Goal: Task Accomplishment & Management: Complete application form

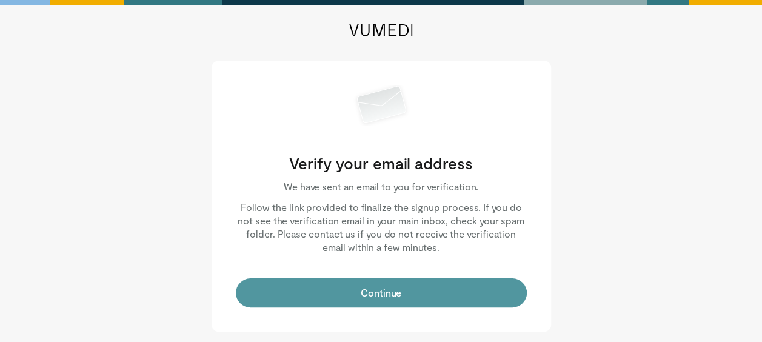
click at [294, 291] on button "Continue" at bounding box center [381, 292] width 291 height 29
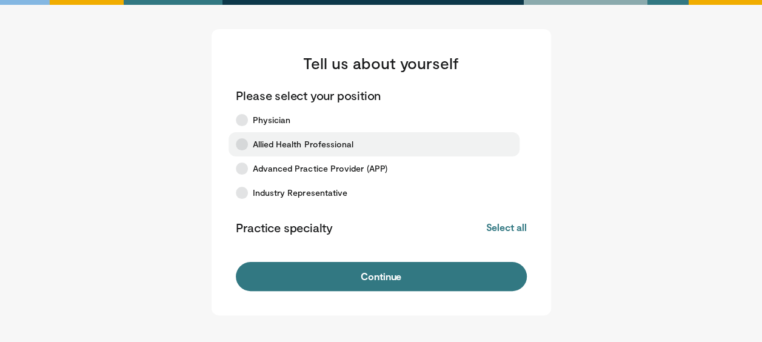
click at [242, 142] on icon at bounding box center [242, 144] width 12 height 12
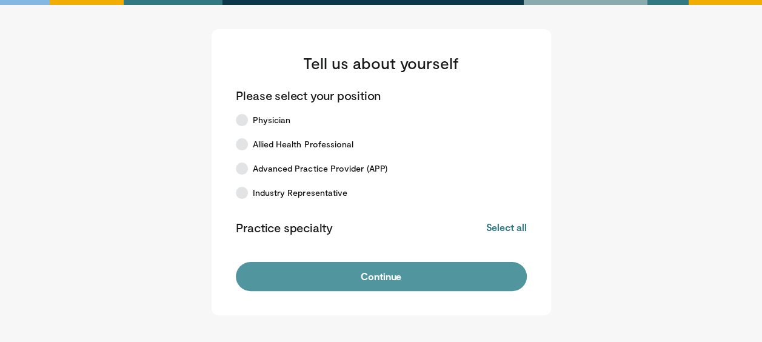
click at [402, 274] on button "Continue" at bounding box center [381, 276] width 291 height 29
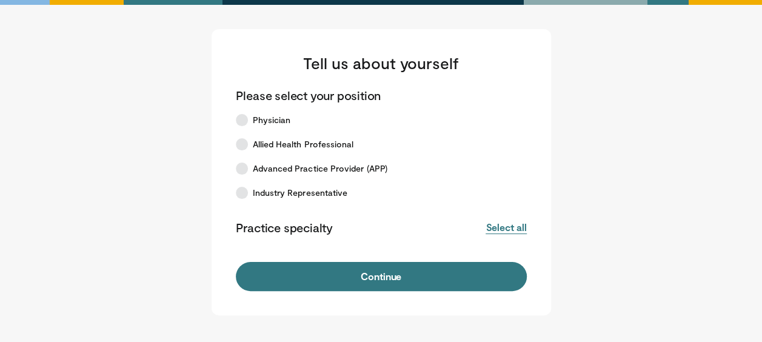
click at [495, 228] on button "Select all" at bounding box center [506, 227] width 41 height 13
click at [494, 228] on button "Deselect all" at bounding box center [501, 227] width 52 height 13
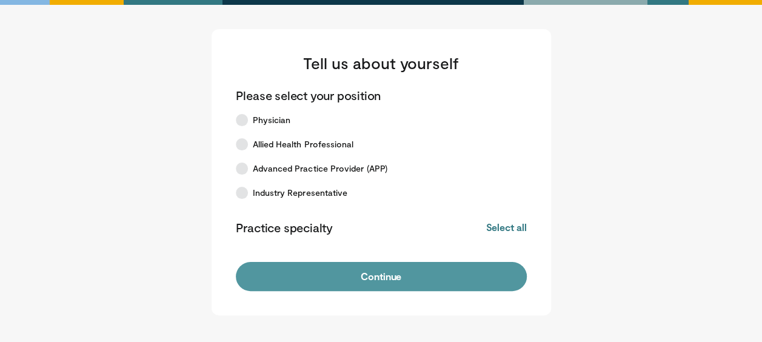
click at [444, 282] on button "Continue" at bounding box center [381, 276] width 291 height 29
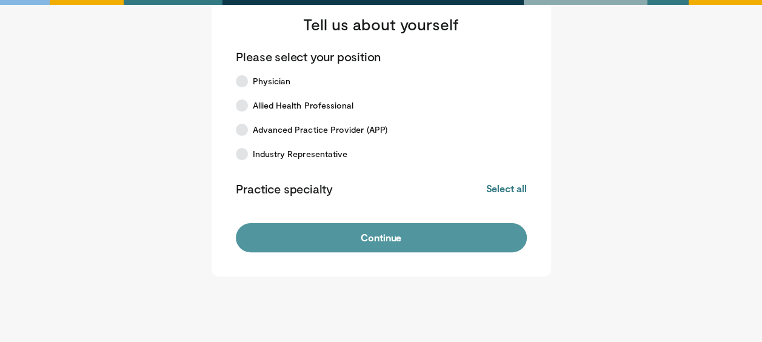
scroll to position [93, 0]
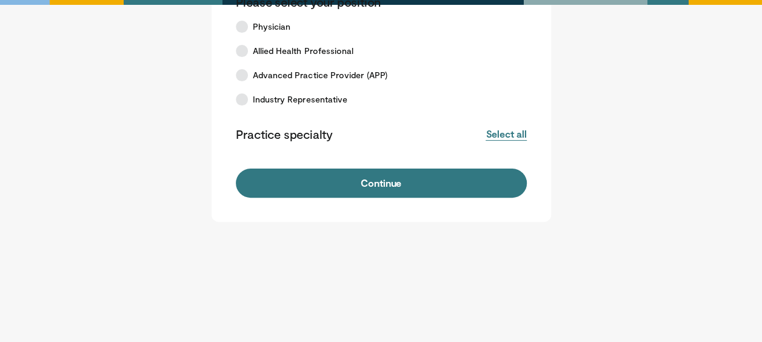
click at [493, 136] on button "Select all" at bounding box center [506, 133] width 41 height 13
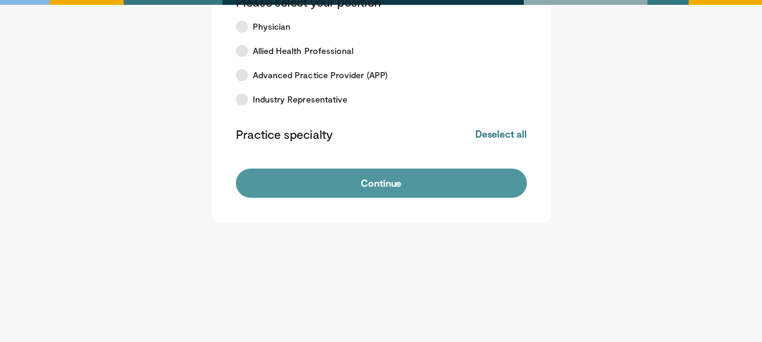
click at [453, 179] on button "Continue" at bounding box center [381, 183] width 291 height 29
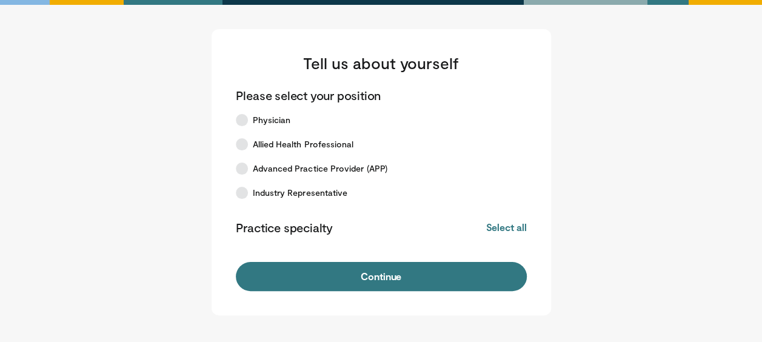
click at [338, 230] on div "Practice specialty Select all Deselect all" at bounding box center [381, 227] width 291 height 16
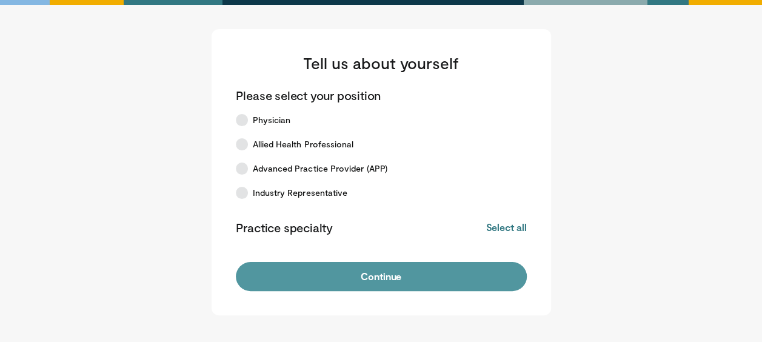
click at [365, 280] on button "Continue" at bounding box center [381, 276] width 291 height 29
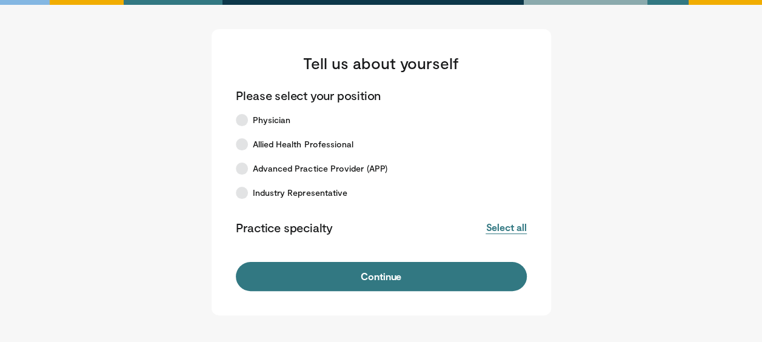
click at [509, 229] on button "Select all" at bounding box center [506, 227] width 41 height 13
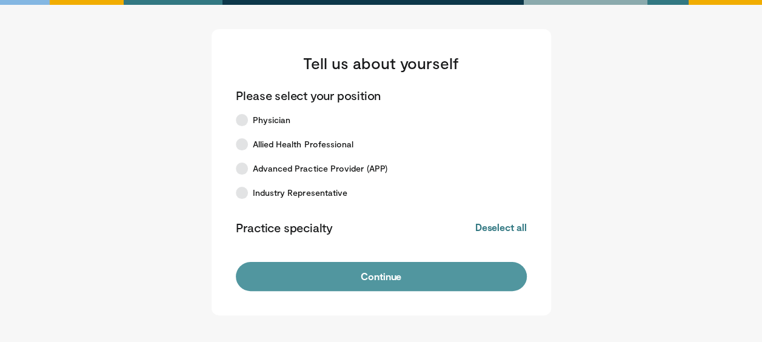
click at [449, 281] on button "Continue" at bounding box center [381, 276] width 291 height 29
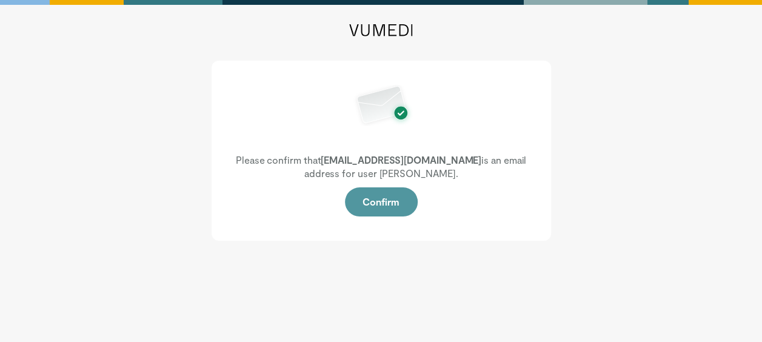
click at [381, 204] on button "Confirm" at bounding box center [381, 201] width 73 height 29
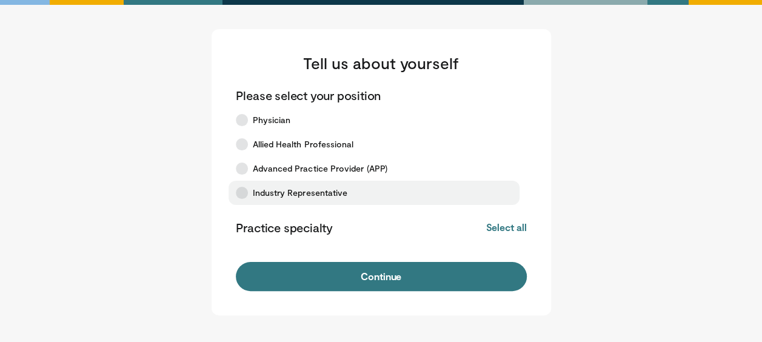
click at [241, 193] on icon at bounding box center [242, 193] width 12 height 12
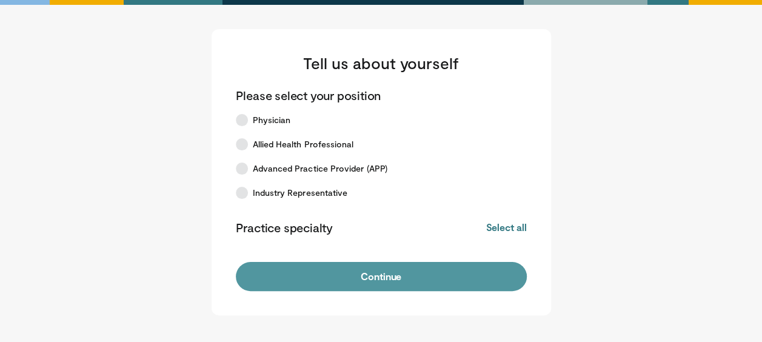
click at [426, 276] on button "Continue" at bounding box center [381, 276] width 291 height 29
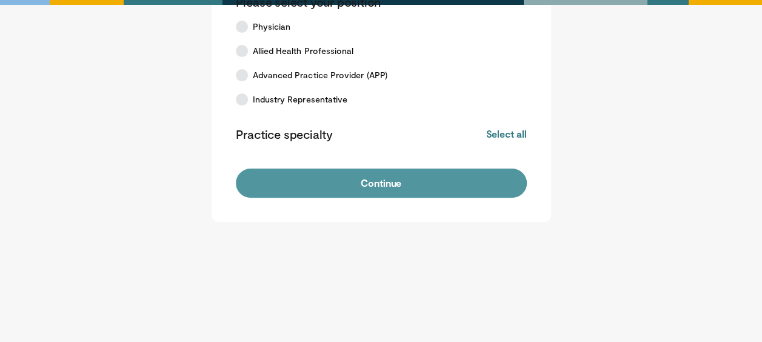
click at [376, 187] on button "Continue" at bounding box center [381, 183] width 291 height 29
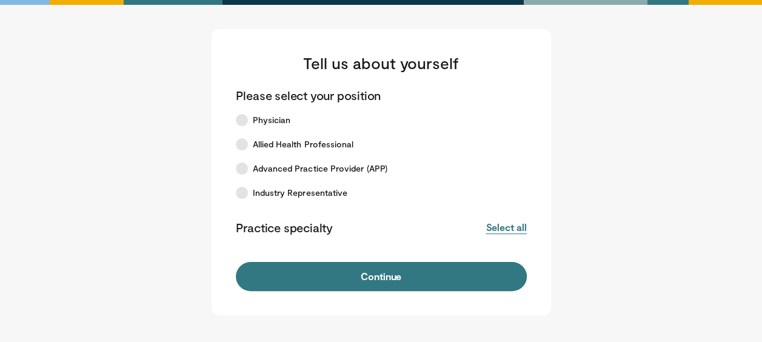
click at [507, 224] on button "Select all" at bounding box center [506, 227] width 41 height 13
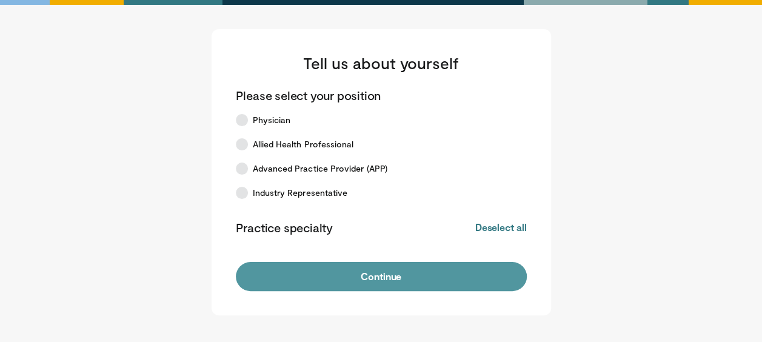
click at [476, 268] on button "Continue" at bounding box center [381, 276] width 291 height 29
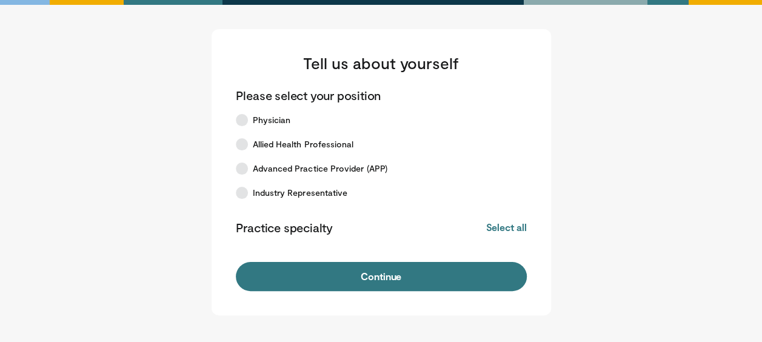
click at [476, 268] on button "Continue" at bounding box center [381, 276] width 291 height 29
